Goal: Transaction & Acquisition: Purchase product/service

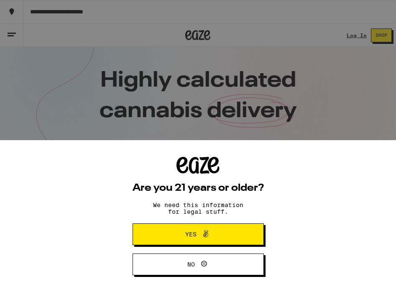
click at [226, 231] on span "Yes" at bounding box center [199, 234] width 64 height 11
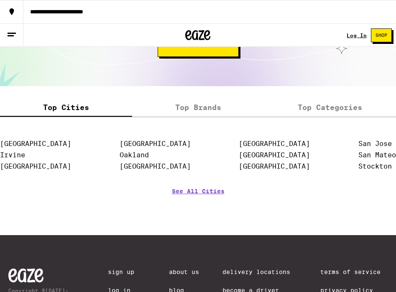
scroll to position [1133, 0]
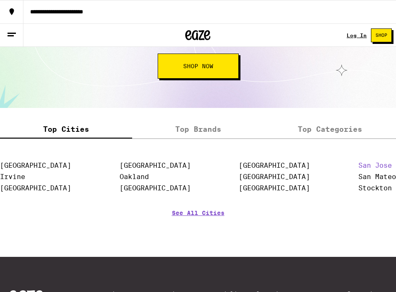
click at [359, 169] on link "San Jose" at bounding box center [375, 166] width 33 height 8
click at [11, 31] on icon at bounding box center [12, 35] width 10 height 10
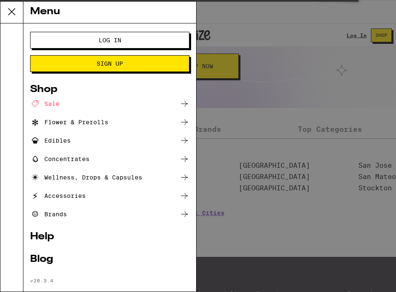
scroll to position [14, 0]
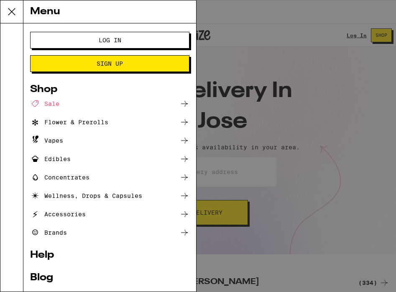
click at [236, 90] on div "Menu Log In Sign Up Shop Sale Flower & Prerolls Vapes Edibles Concentrates Well…" at bounding box center [198, 146] width 396 height 292
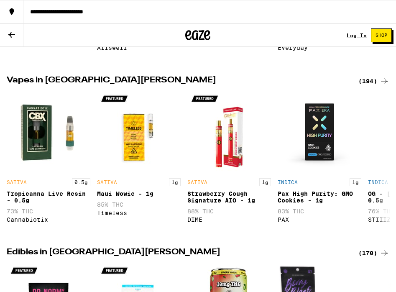
scroll to position [383, 0]
